Goal: Task Accomplishment & Management: Use online tool/utility

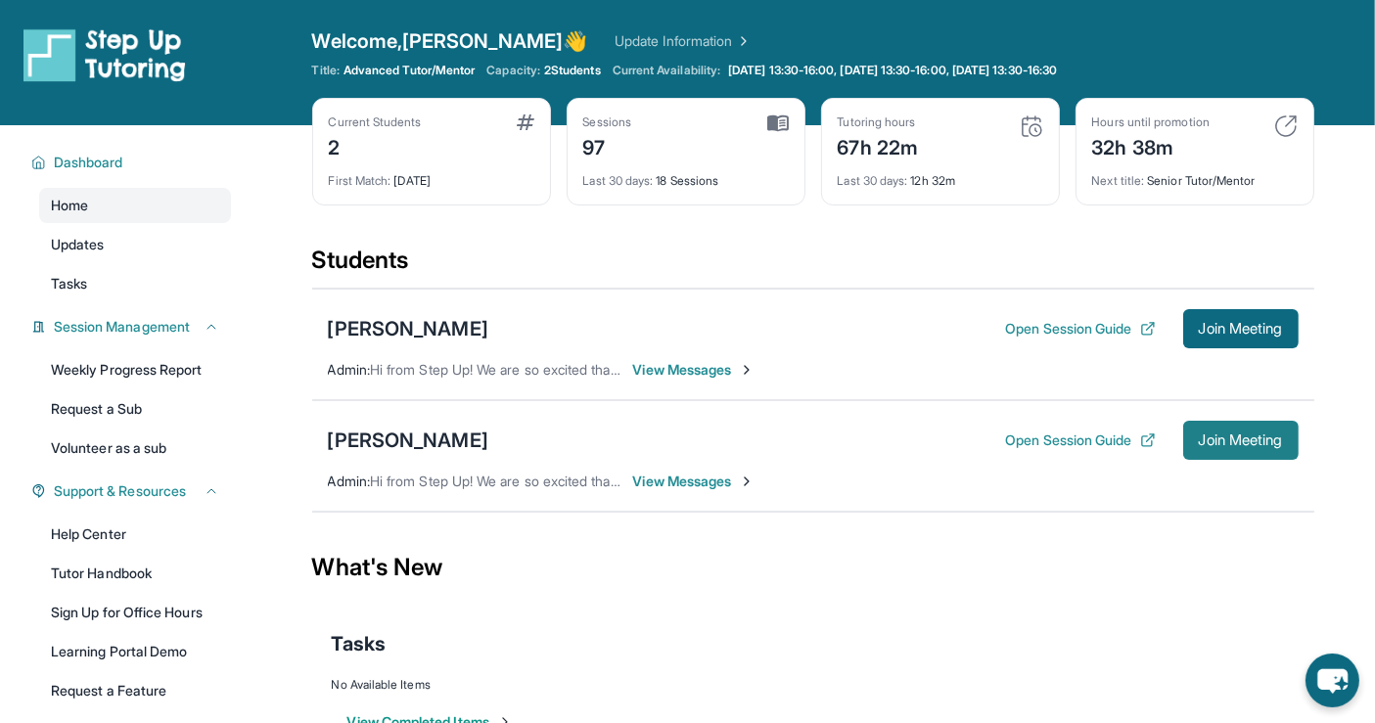
click at [1212, 442] on span "Join Meeting" at bounding box center [1241, 440] width 84 height 12
click at [1227, 442] on span "Join Meeting" at bounding box center [1241, 440] width 84 height 12
click at [1255, 439] on span "Join Meeting" at bounding box center [1241, 440] width 84 height 12
click at [1267, 434] on span "Join Meeting" at bounding box center [1241, 440] width 84 height 12
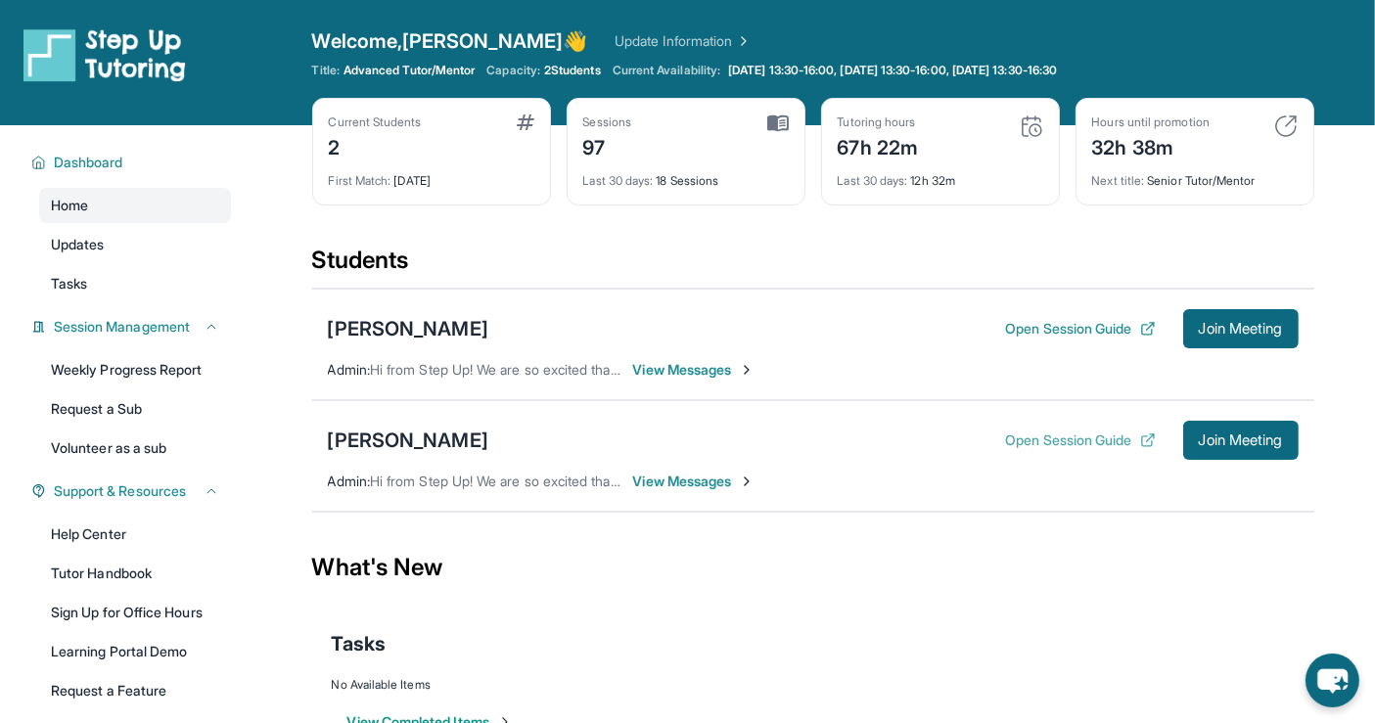
click at [1140, 441] on icon at bounding box center [1148, 441] width 16 height 16
click at [1231, 331] on span "Join Meeting" at bounding box center [1241, 329] width 84 height 12
click at [94, 534] on link "Help Center" at bounding box center [135, 534] width 192 height 35
